Goal: Check status

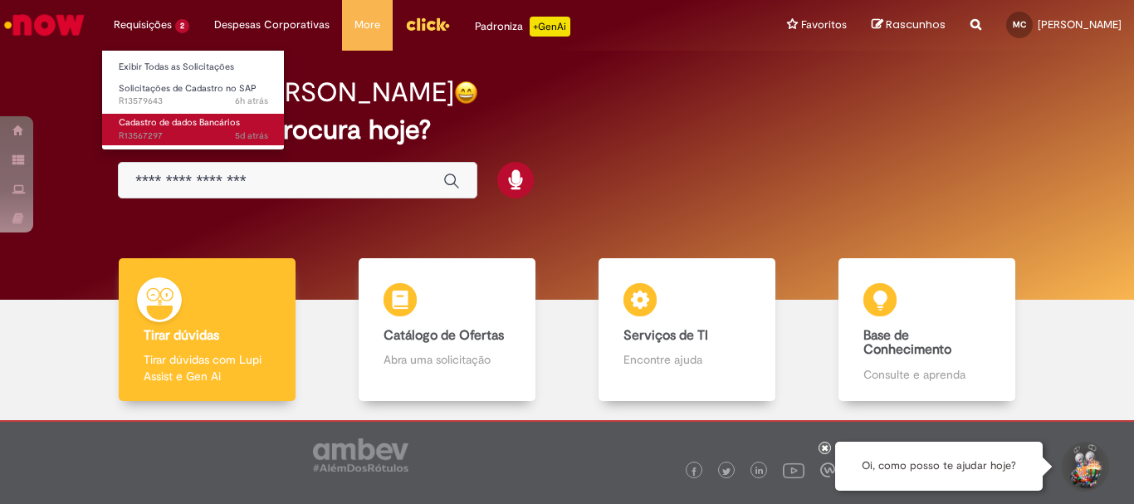
click at [197, 134] on span "5d atrás 5 dias atrás R13567297" at bounding box center [193, 135] width 149 height 13
click at [204, 129] on span "Cadastro de dados Bancários" at bounding box center [179, 122] width 121 height 12
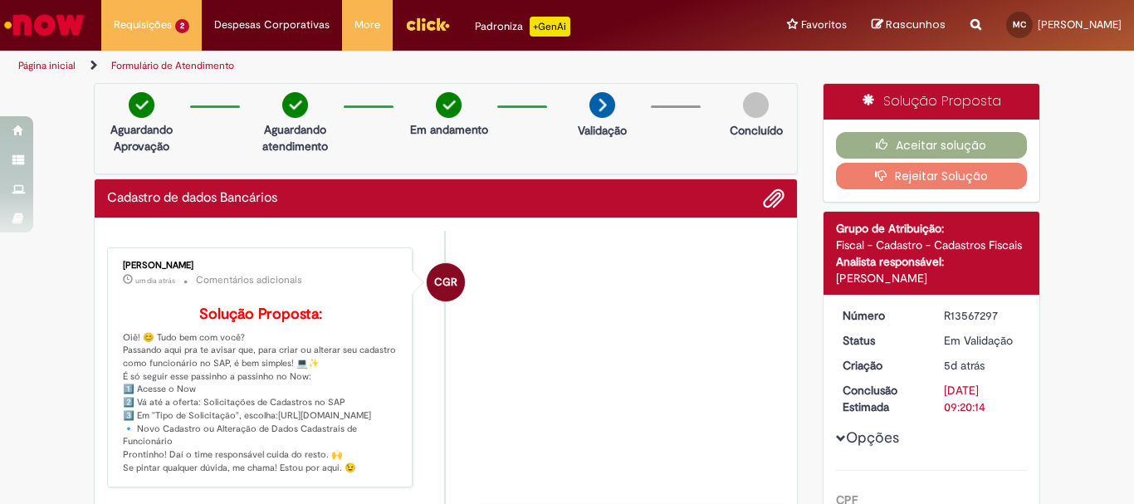
scroll to position [83, 0]
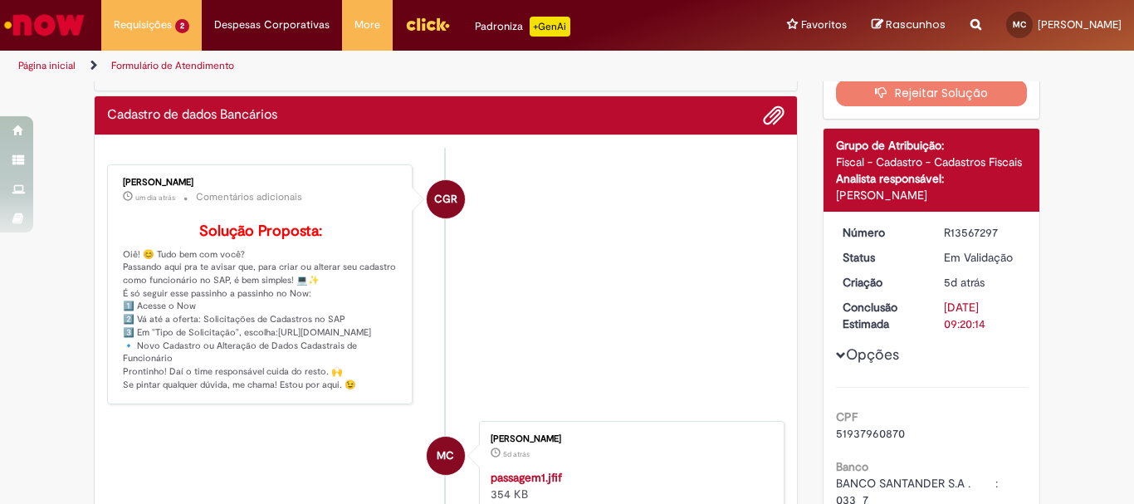
click at [236, 392] on p "Solução Proposta: Oiê! 😊 Tudo bem com você? Passando aqui pra te avisar que, pa…" at bounding box center [261, 307] width 276 height 169
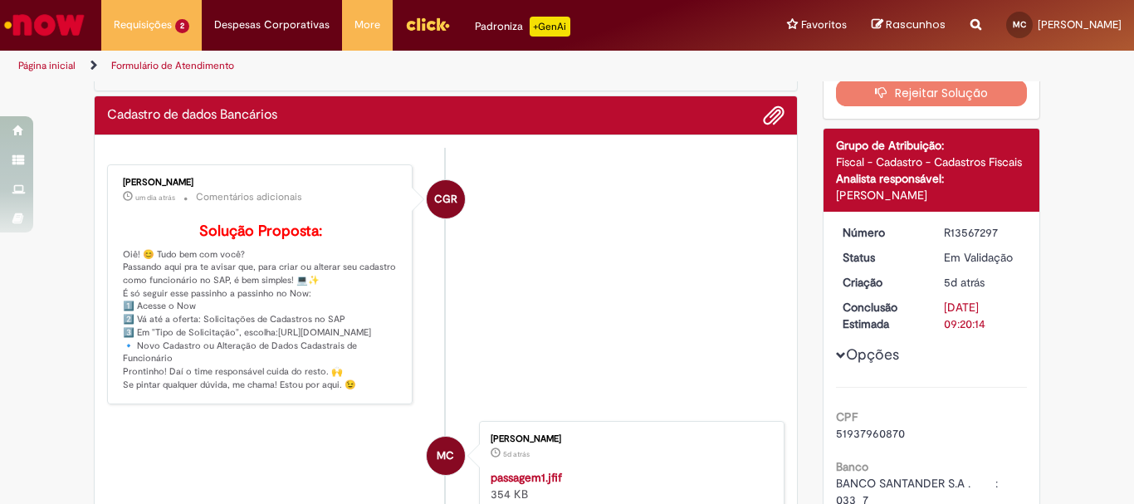
click at [236, 392] on p "Solução Proposta: Oiê! 😊 Tudo bem com você? Passando aqui pra te avisar que, pa…" at bounding box center [261, 307] width 276 height 169
click at [532, 405] on li "CGR [PERSON_NAME] um dia atrás um dia atrás Comentários adicionais Solução Prop…" at bounding box center [445, 284] width 677 height 241
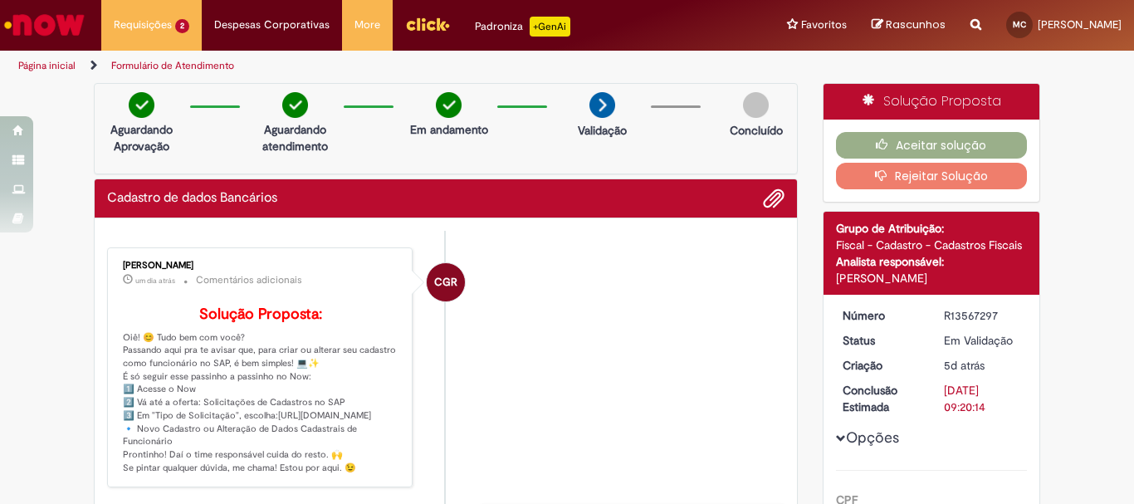
click at [434, 277] on span "CGR" at bounding box center [445, 282] width 23 height 40
click at [989, 145] on button "Aceitar solução" at bounding box center [932, 145] width 192 height 27
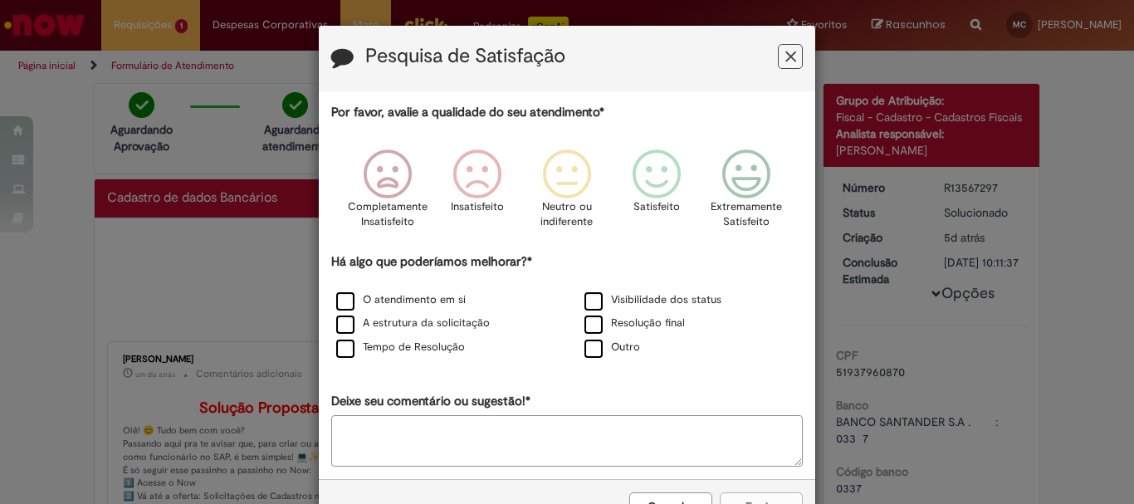
click at [785, 59] on icon "Feedback" at bounding box center [790, 56] width 11 height 17
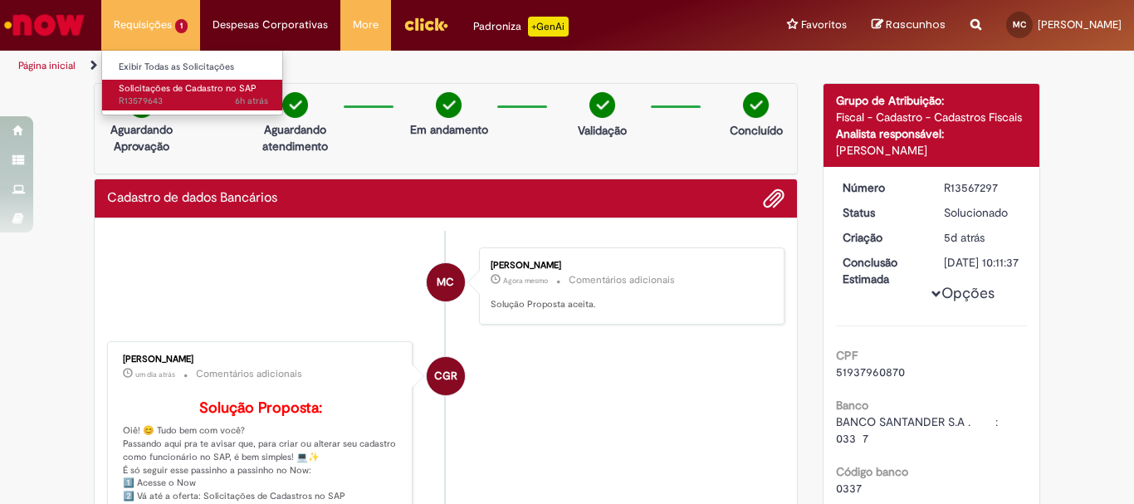
click at [154, 104] on span "6h atrás 6 horas atrás R13579643" at bounding box center [193, 101] width 149 height 13
click at [177, 105] on span "6h atrás 6 horas atrás R13579643" at bounding box center [193, 101] width 149 height 13
click at [170, 88] on span "Solicitações de Cadastro no SAP" at bounding box center [188, 88] width 138 height 12
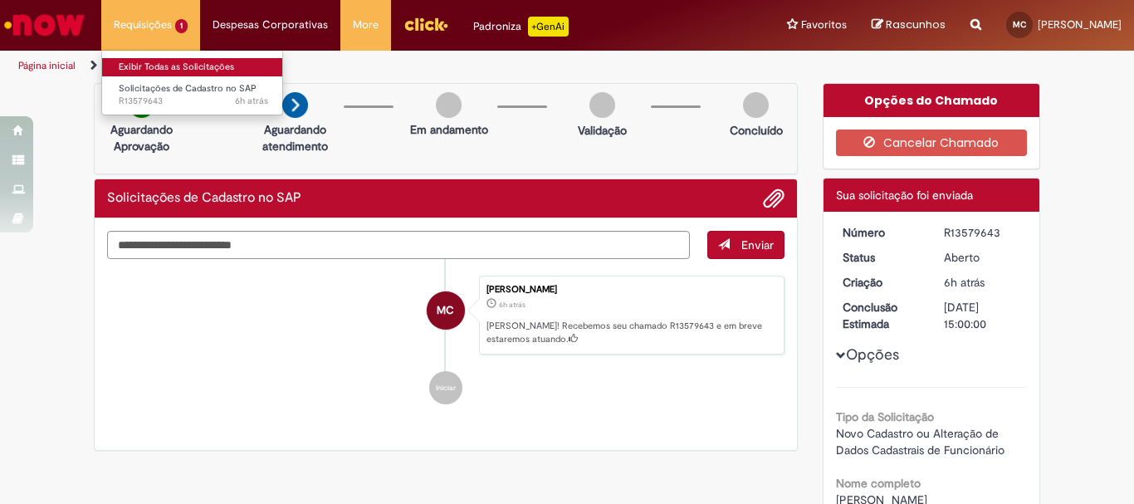
click at [173, 75] on link "Exibir Todas as Solicitações" at bounding box center [193, 67] width 183 height 18
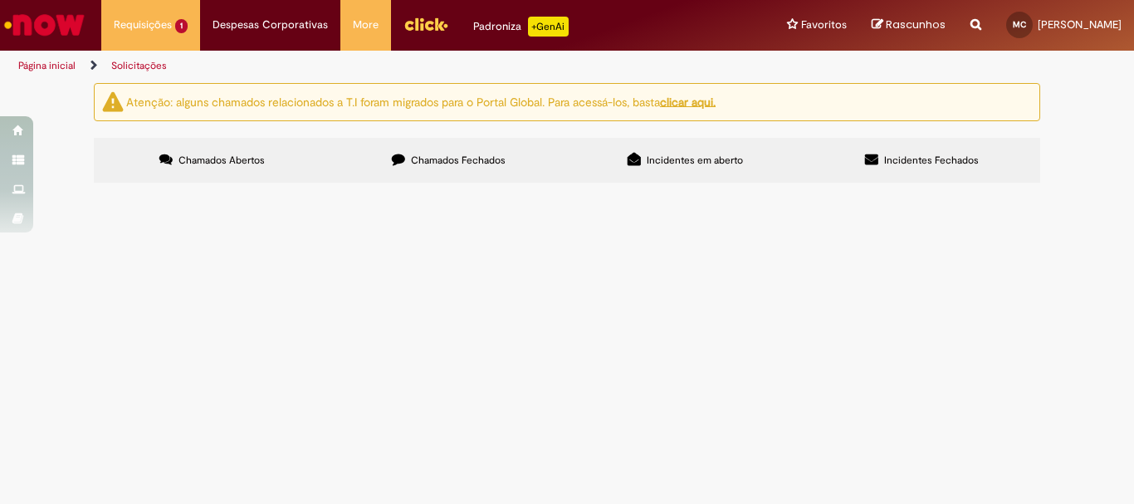
click at [506, 161] on label "Chamados Fechados" at bounding box center [448, 160] width 237 height 45
click at [0, 0] on img at bounding box center [0, 0] width 0 height 0
drag, startPoint x: 717, startPoint y: 310, endPoint x: 703, endPoint y: 318, distance: 16.0
click at [0, 0] on div at bounding box center [0, 0] width 0 height 0
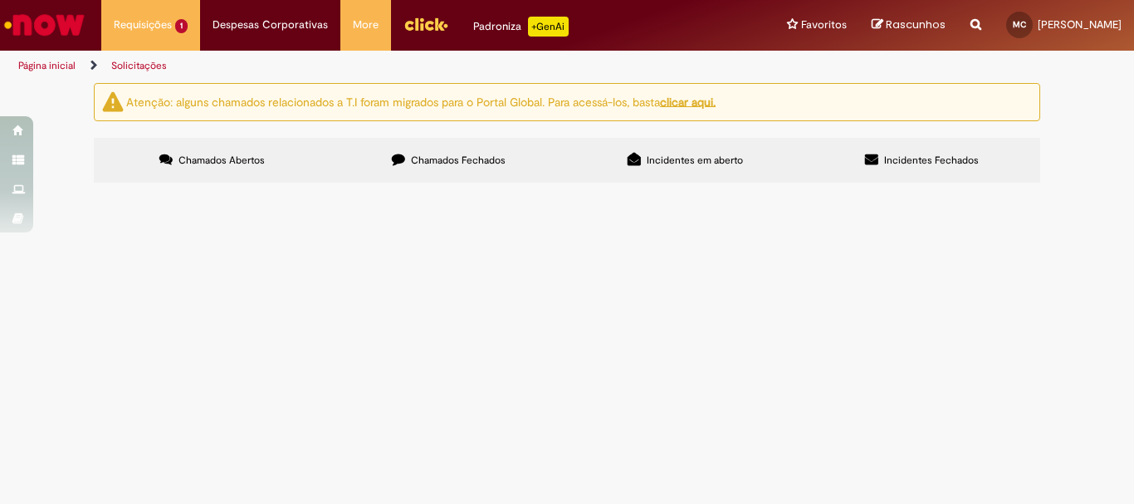
click at [0, 0] on td at bounding box center [0, 0] width 0 height 0
click at [0, 0] on img "recolher o estado da solicitação" at bounding box center [0, 0] width 0 height 0
click at [0, 0] on td "Solicito reembolso da minha [PERSON_NAME] para [GEOGRAPHIC_DATA] na visita à Ge…" at bounding box center [0, 0] width 0 height 0
click at [0, 0] on span "Cadastro de dados Bancários" at bounding box center [0, 0] width 0 height 0
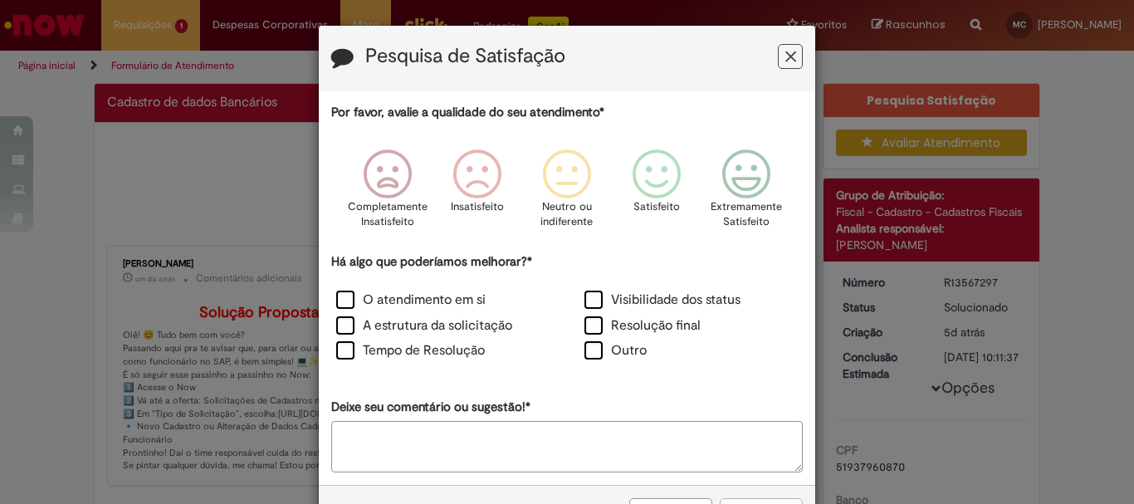
click at [789, 63] on icon "Feedback" at bounding box center [790, 56] width 11 height 17
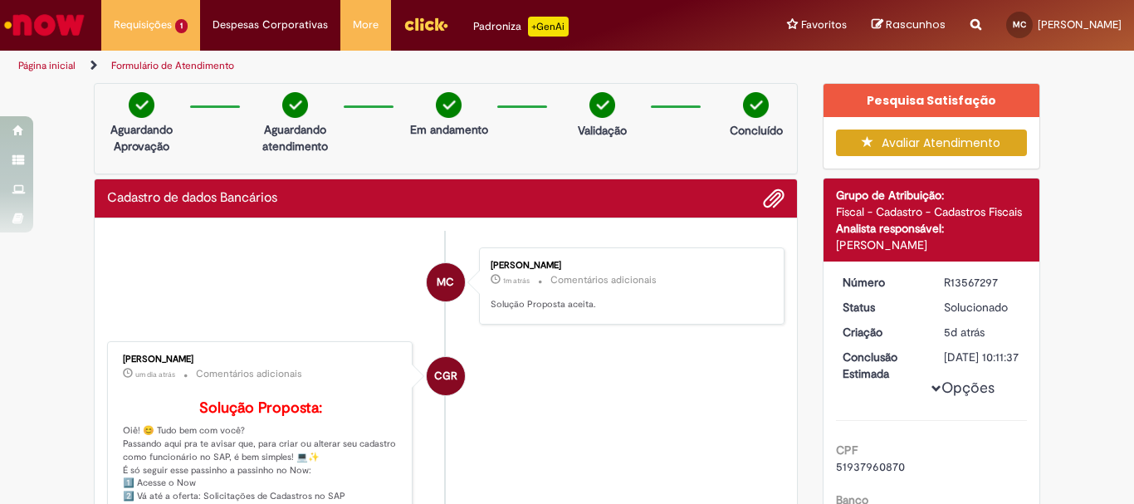
click at [888, 244] on div "[PERSON_NAME]" at bounding box center [932, 245] width 192 height 17
copy div "[PERSON_NAME]"
click at [654, 402] on li "CGR [PERSON_NAME] um dia atrás um dia atrás Comentários adicionais Solução Prop…" at bounding box center [445, 461] width 677 height 241
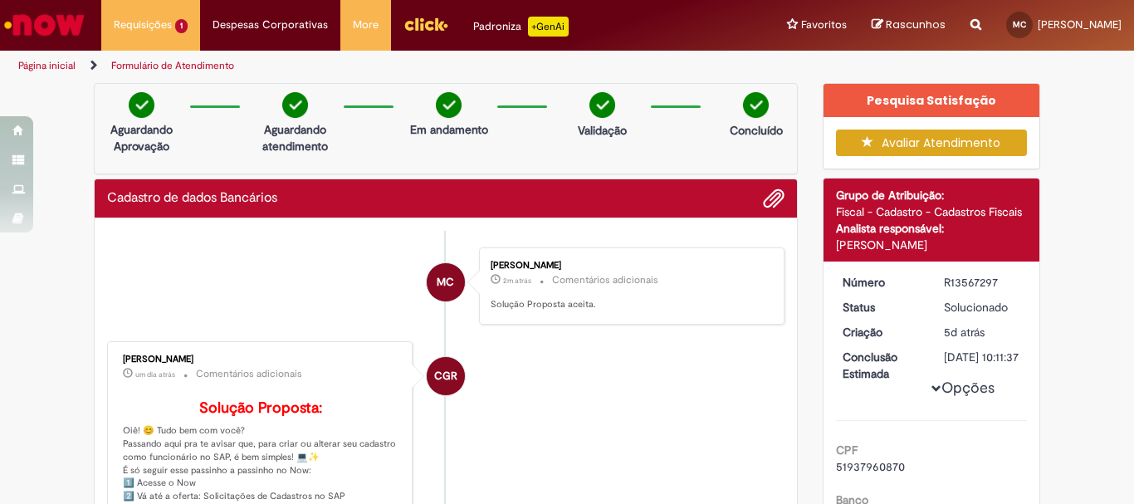
click at [559, 304] on p "Solução Proposta aceita." at bounding box center [629, 304] width 276 height 13
click at [612, 289] on p "2m atrás 2 minutos atrás Comentários adicionais" at bounding box center [629, 280] width 276 height 19
click at [197, 396] on div "Solução Proposta: Oiê! 😊 Tudo bem com você? Passando aqui pra te avisar que, pa…" at bounding box center [261, 480] width 276 height 177
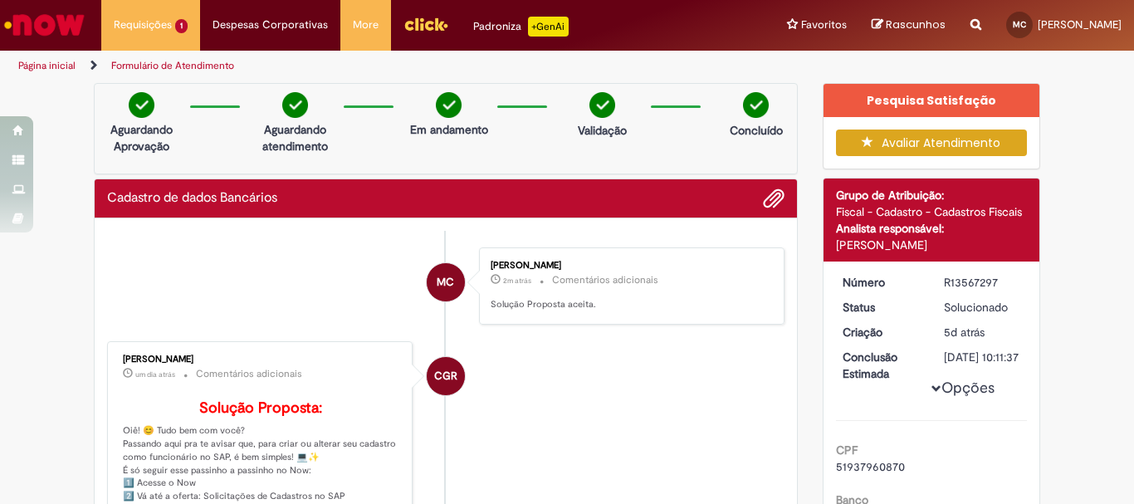
click at [201, 398] on b "Solução Proposta:" at bounding box center [260, 407] width 123 height 19
click at [422, 27] on img "Menu Cabeçalho" at bounding box center [425, 24] width 45 height 25
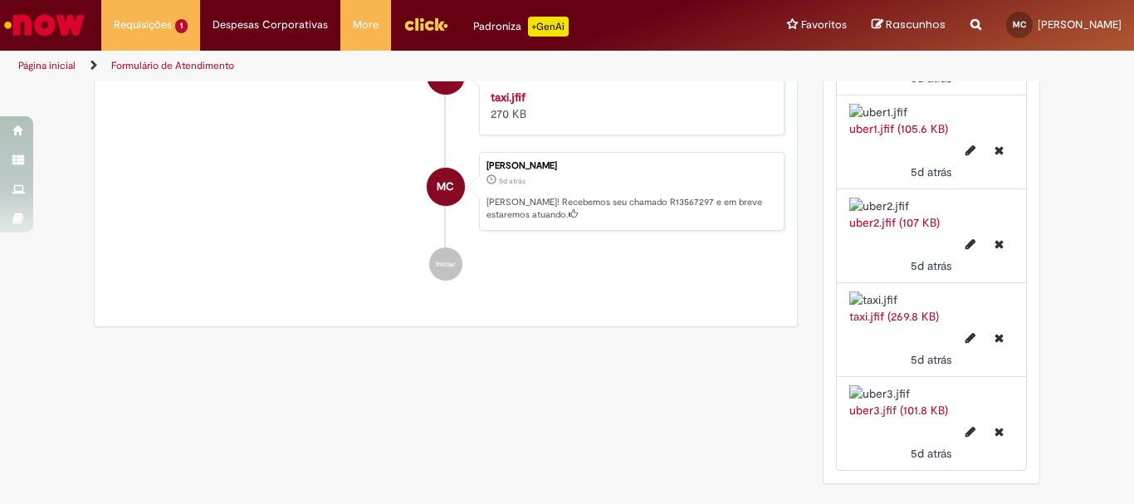
scroll to position [2387, 0]
